Goal: Navigation & Orientation: Understand site structure

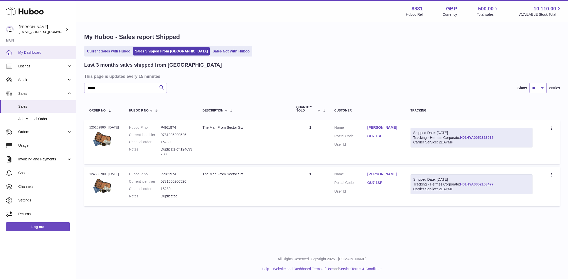
click at [37, 53] on span "My Dashboard" at bounding box center [45, 52] width 54 height 5
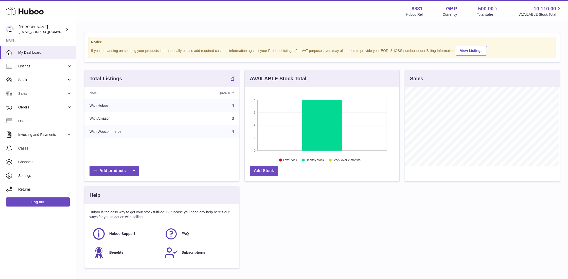
scroll to position [79, 155]
click at [33, 79] on span "Stock" at bounding box center [42, 80] width 48 height 5
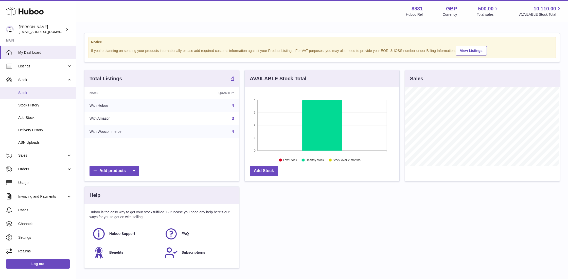
click at [26, 94] on span "Stock" at bounding box center [45, 93] width 54 height 5
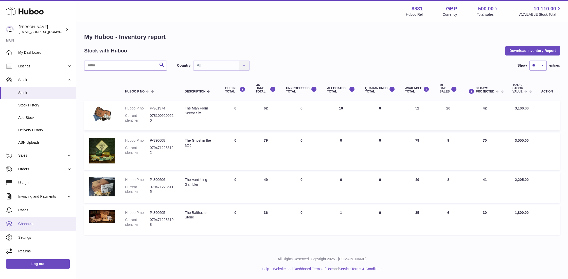
click at [31, 224] on span "Channels" at bounding box center [45, 224] width 54 height 5
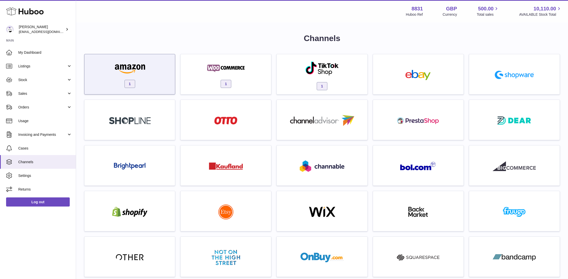
click at [138, 80] on div "1" at bounding box center [130, 75] width 86 height 32
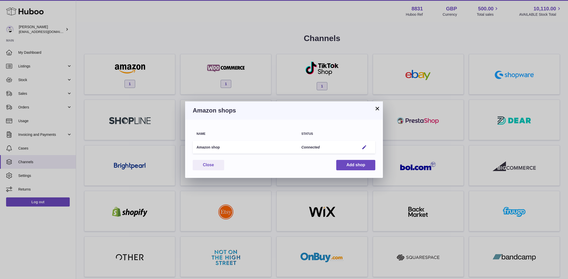
click at [376, 110] on button "×" at bounding box center [378, 109] width 6 height 6
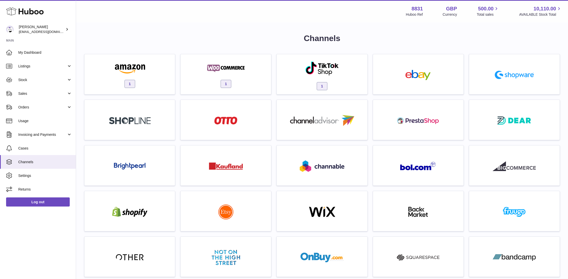
click at [203, 35] on h1 "Channels" at bounding box center [322, 38] width 476 height 11
